Goal: Information Seeking & Learning: Learn about a topic

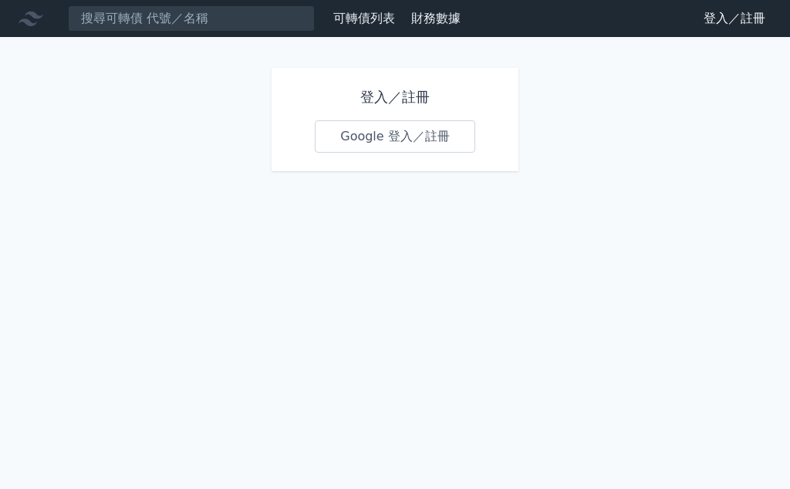
click at [427, 130] on link "Google 登入／註冊" at bounding box center [395, 136] width 160 height 32
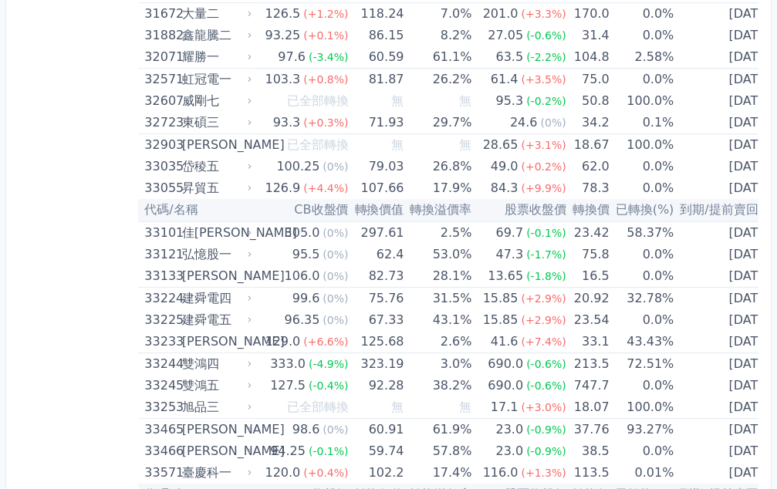
scroll to position [3162, 0]
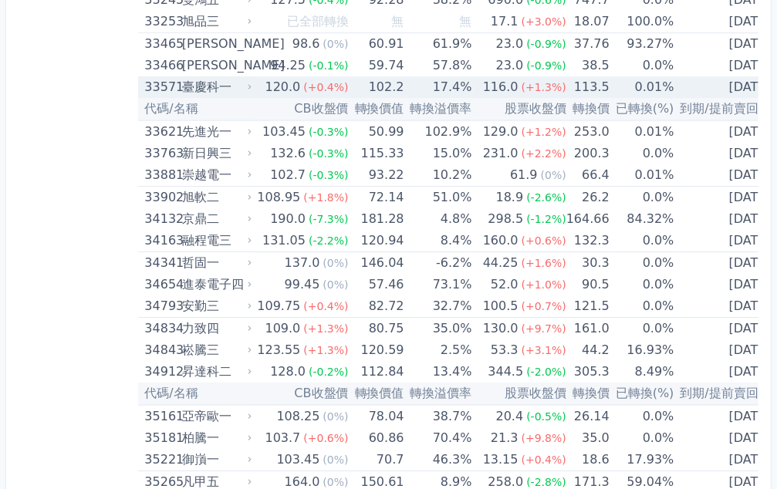
click at [175, 79] on div "33571" at bounding box center [160, 87] width 33 height 22
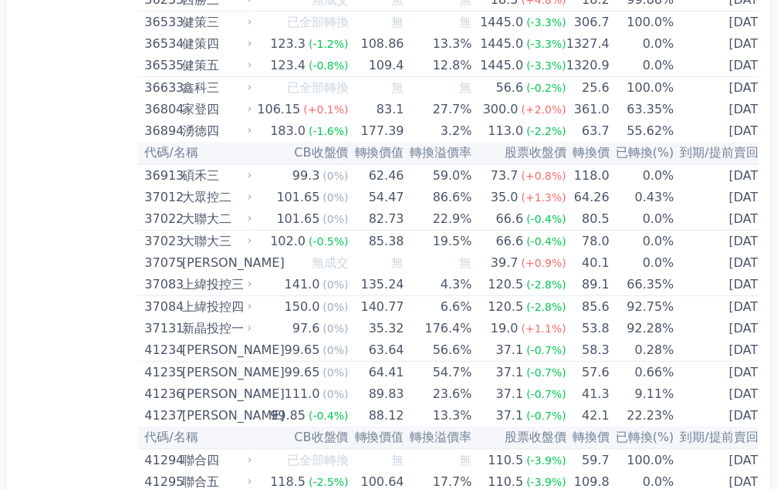
scroll to position [4782, 0]
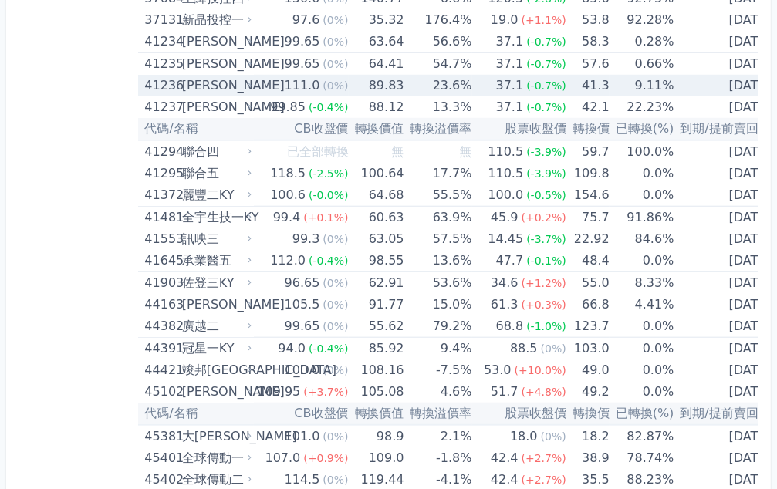
click at [265, 75] on td "111.0 (0%)" at bounding box center [301, 86] width 94 height 22
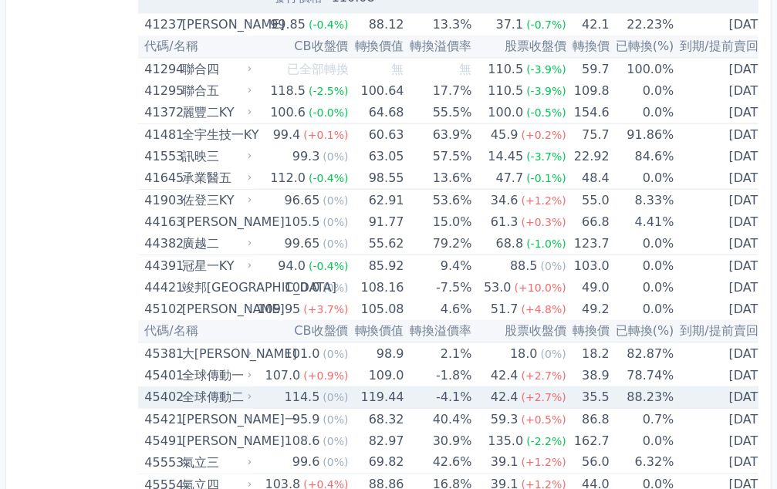
scroll to position [5393, 0]
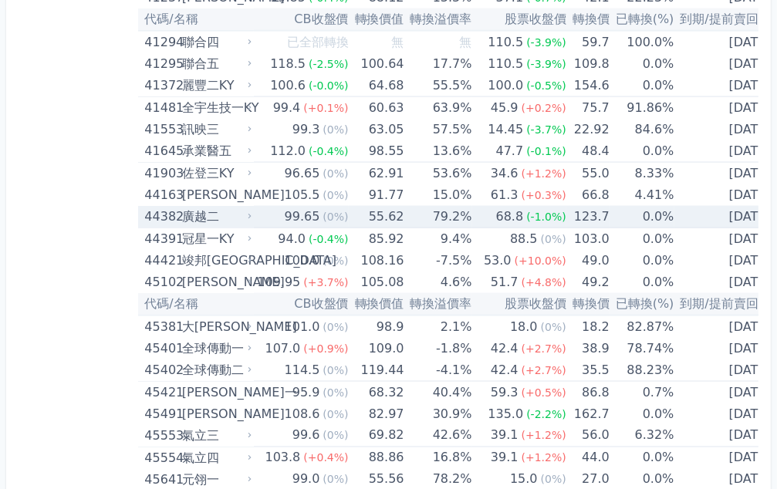
click at [197, 206] on div "廣越二" at bounding box center [215, 217] width 67 height 22
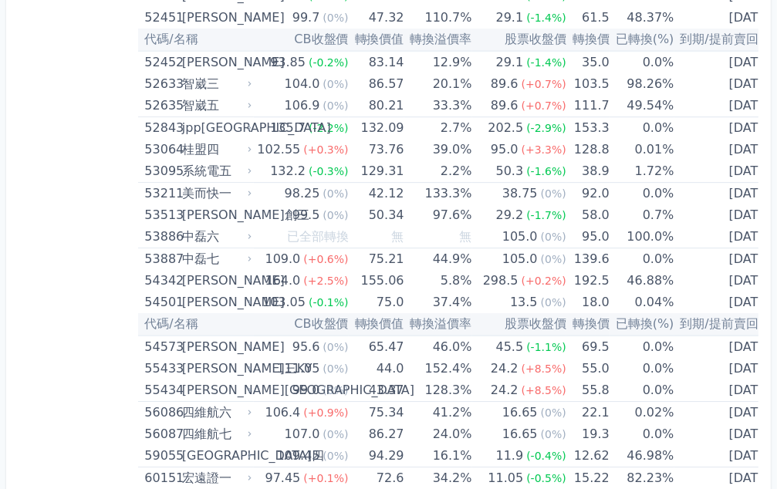
scroll to position [6781, 0]
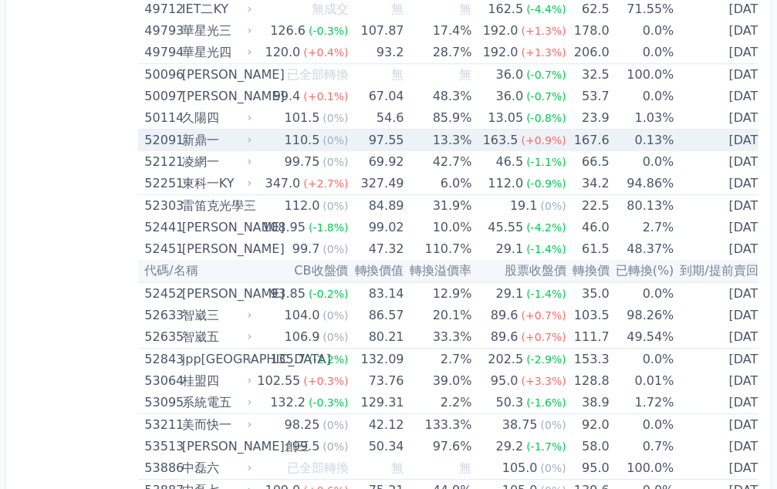
click at [208, 130] on div "新鼎一" at bounding box center [215, 141] width 67 height 22
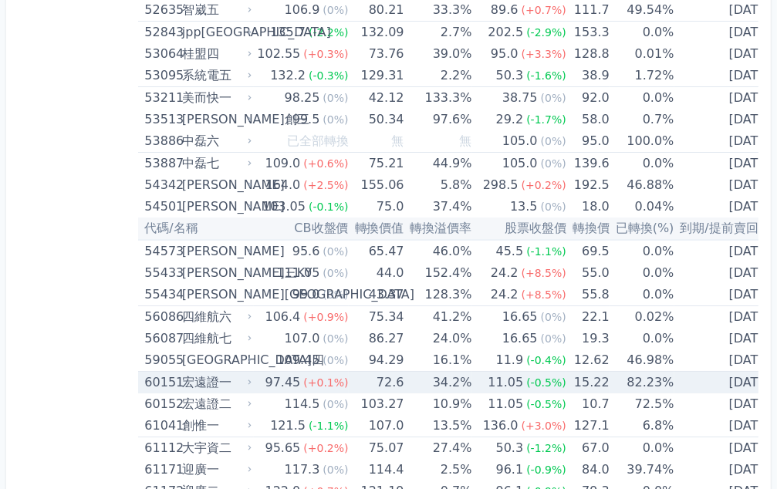
scroll to position [7629, 0]
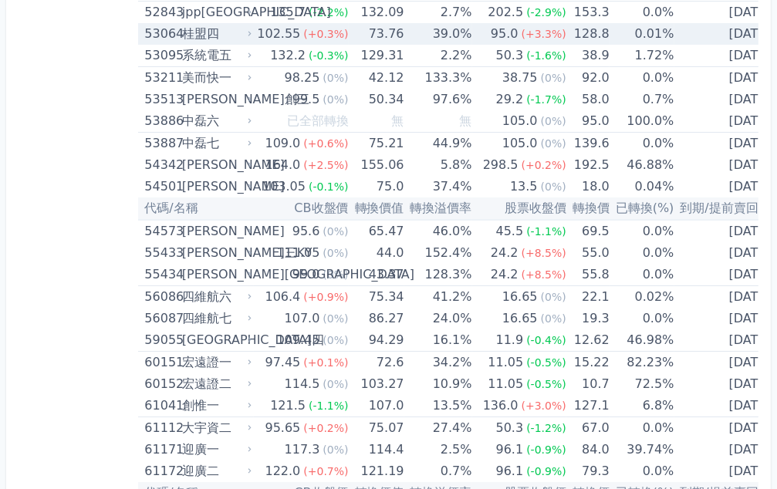
click at [171, 23] on div "53064" at bounding box center [160, 34] width 33 height 22
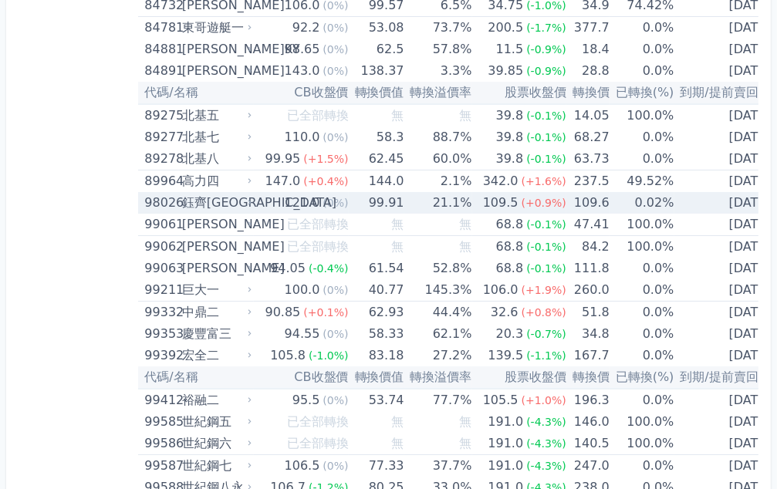
scroll to position [11670, 0]
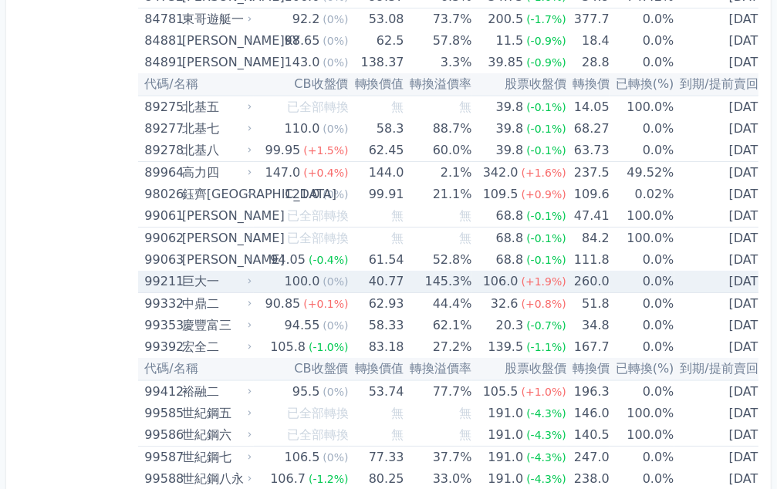
click at [192, 271] on div "巨大一" at bounding box center [215, 282] width 67 height 22
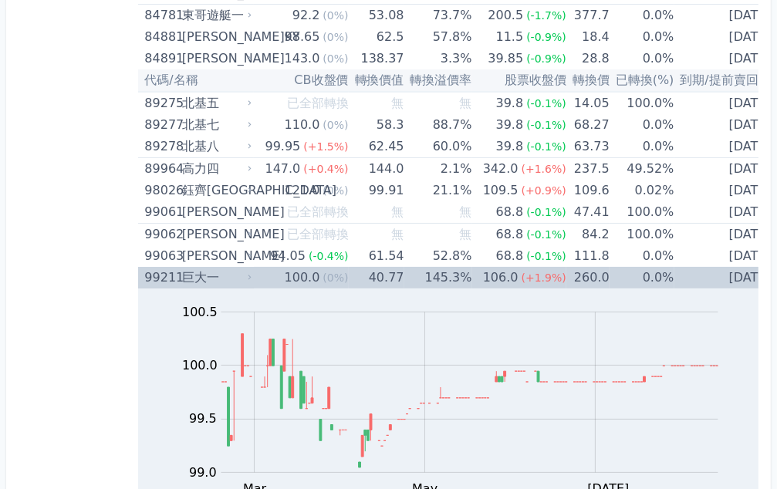
scroll to position [12171, 0]
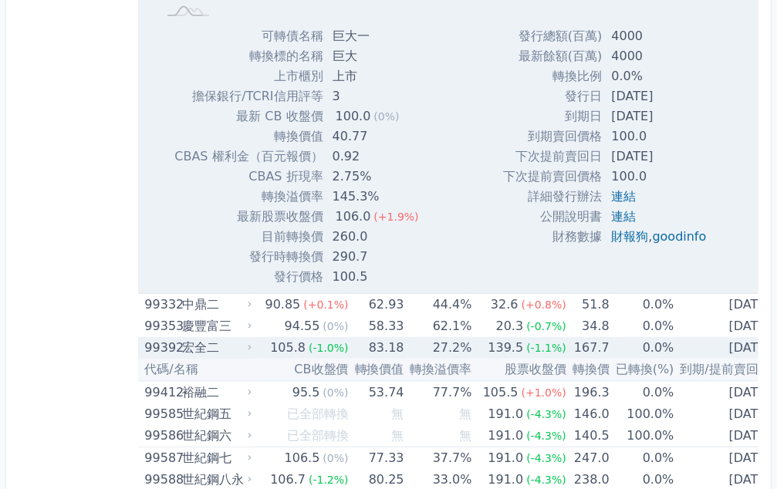
click at [177, 337] on div "99392" at bounding box center [160, 348] width 33 height 22
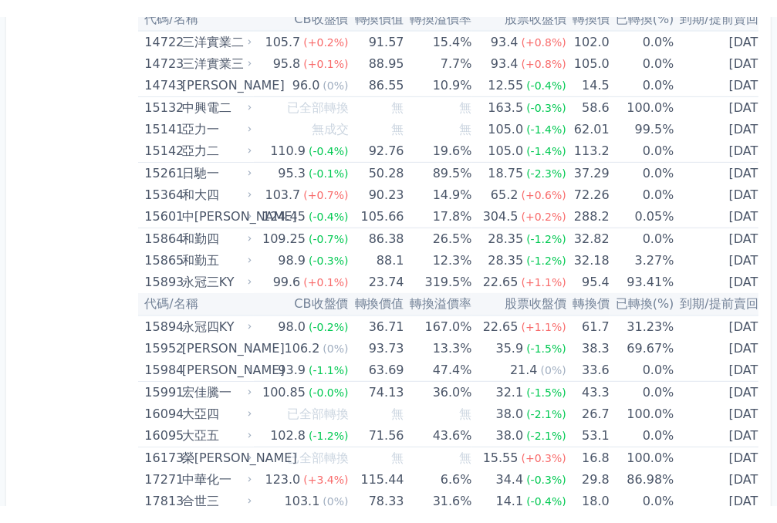
scroll to position [282, 0]
